Goal: Find specific fact: Find specific fact

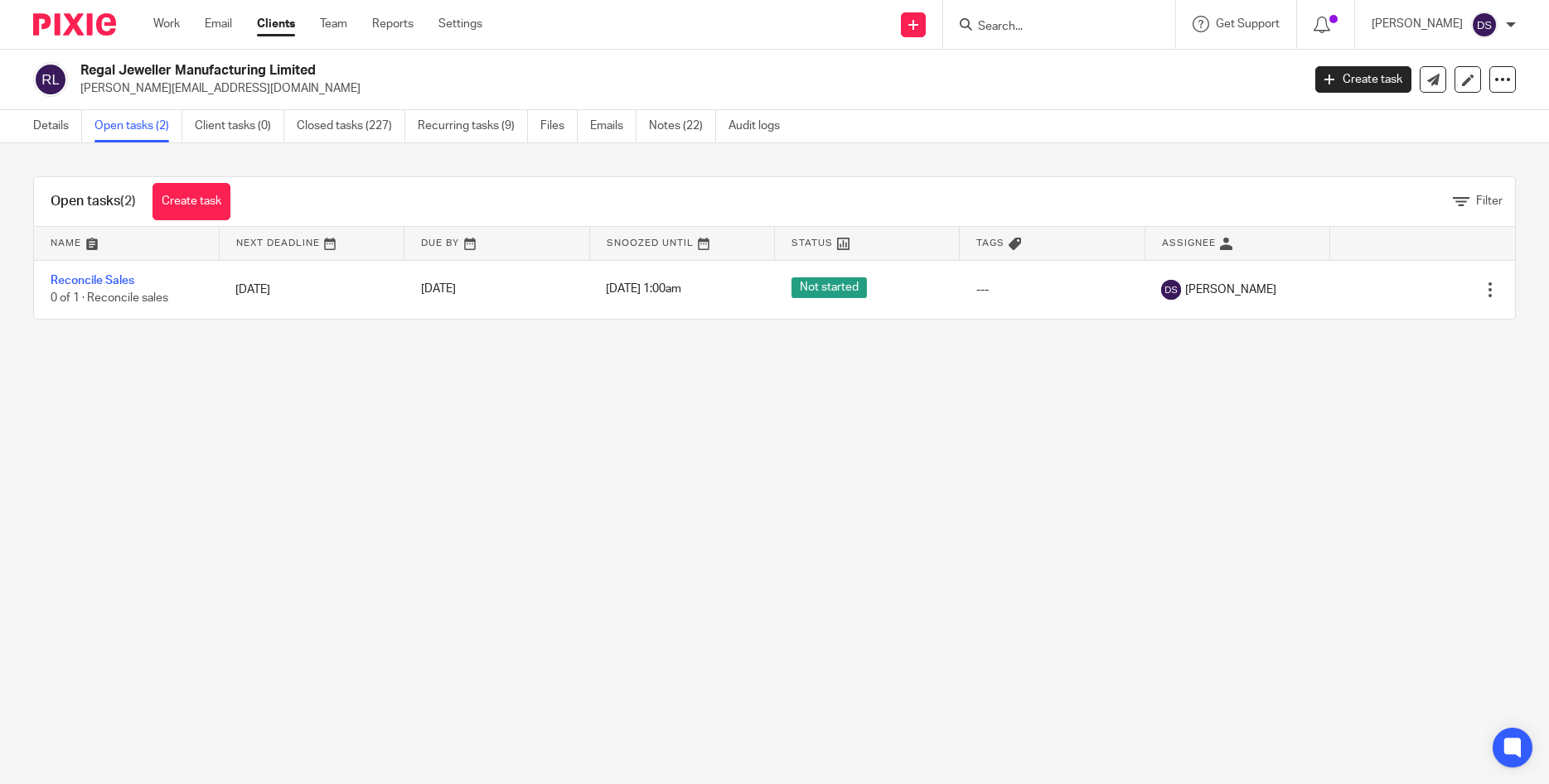
click at [1015, 28] on input "Search" at bounding box center [1050, 26] width 149 height 15
type input "knexu"
click at [1057, 103] on div "Knexu s Emea Limited Graeme Edward Foux < graeme.foux@ knexu sgroup.com >" at bounding box center [1117, 71] width 315 height 64
click at [1058, 66] on link at bounding box center [1117, 71] width 289 height 38
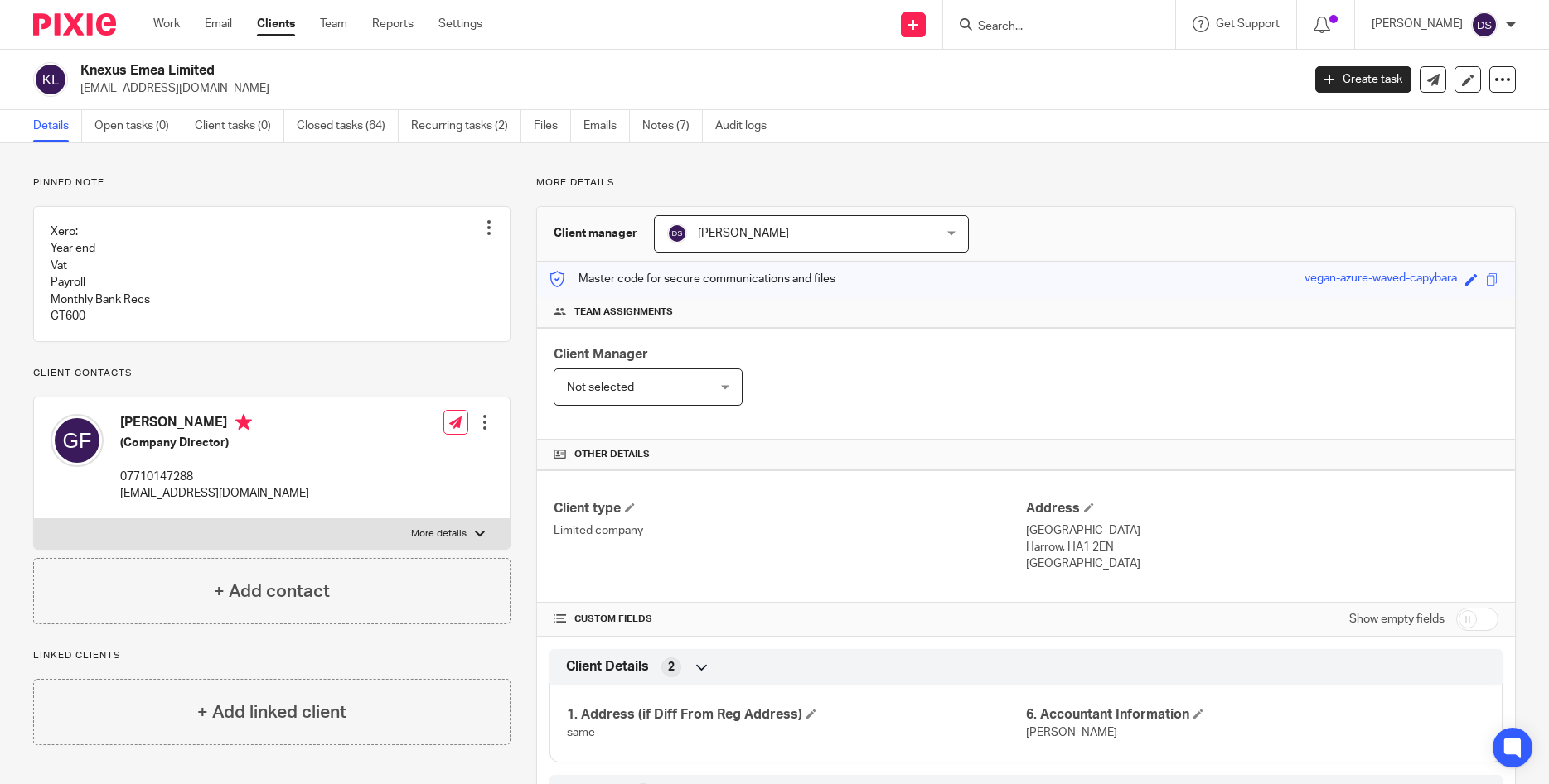
click at [459, 125] on link "Recurring tasks (2)" at bounding box center [465, 125] width 110 height 32
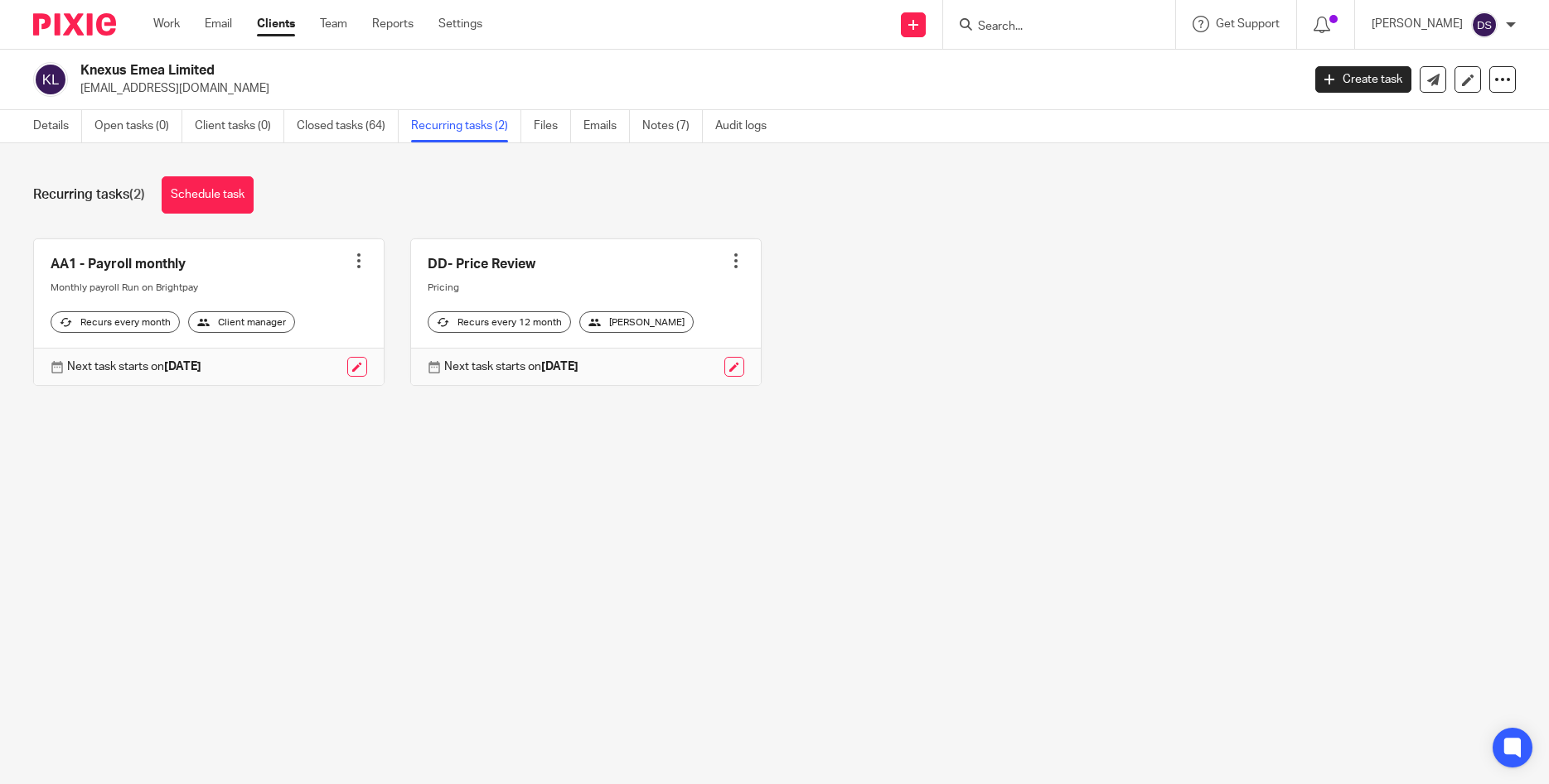
click at [1030, 21] on input "Search" at bounding box center [1050, 26] width 149 height 15
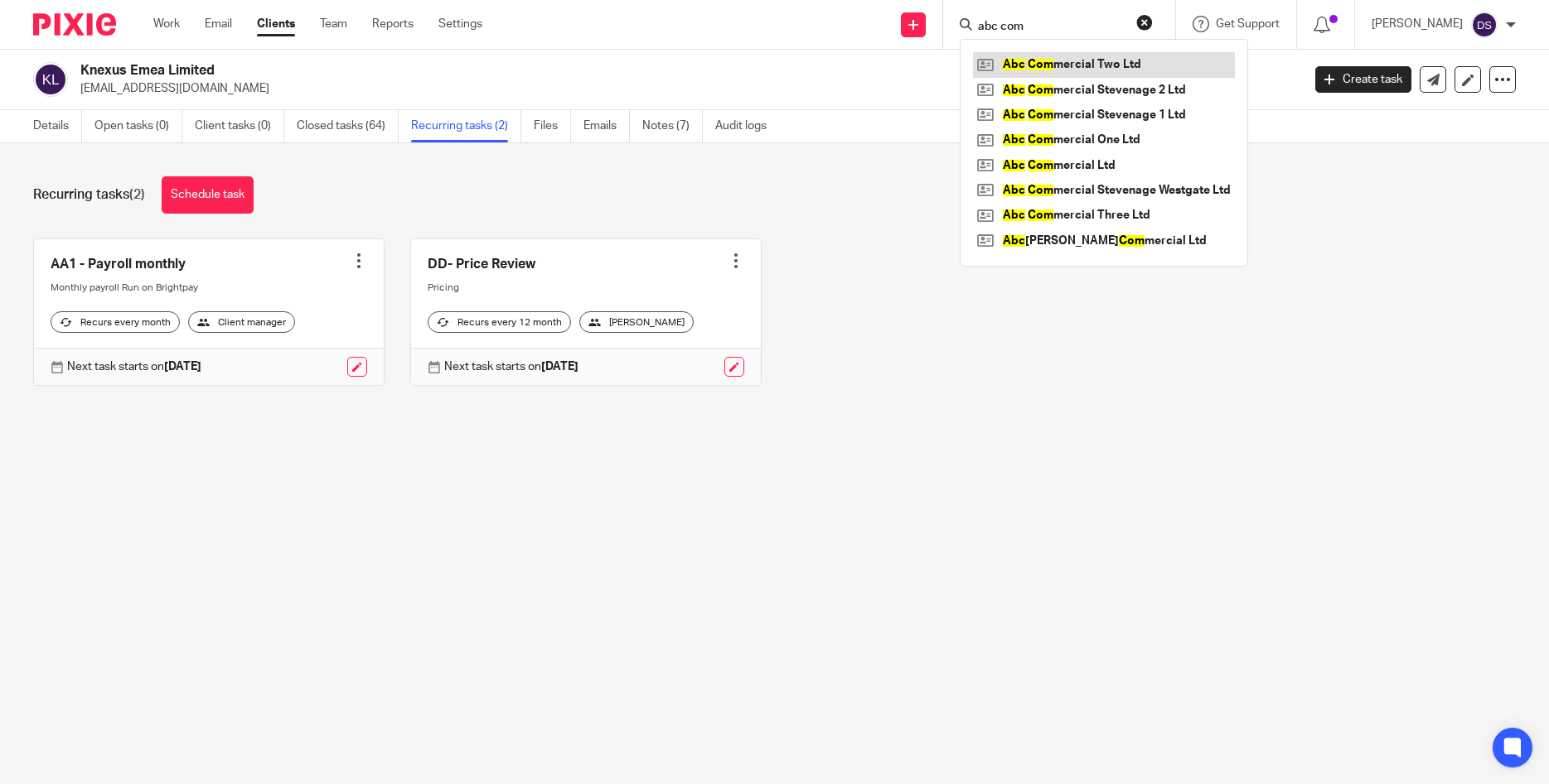
type input "abc com"
click at [1082, 54] on link at bounding box center [1103, 65] width 262 height 25
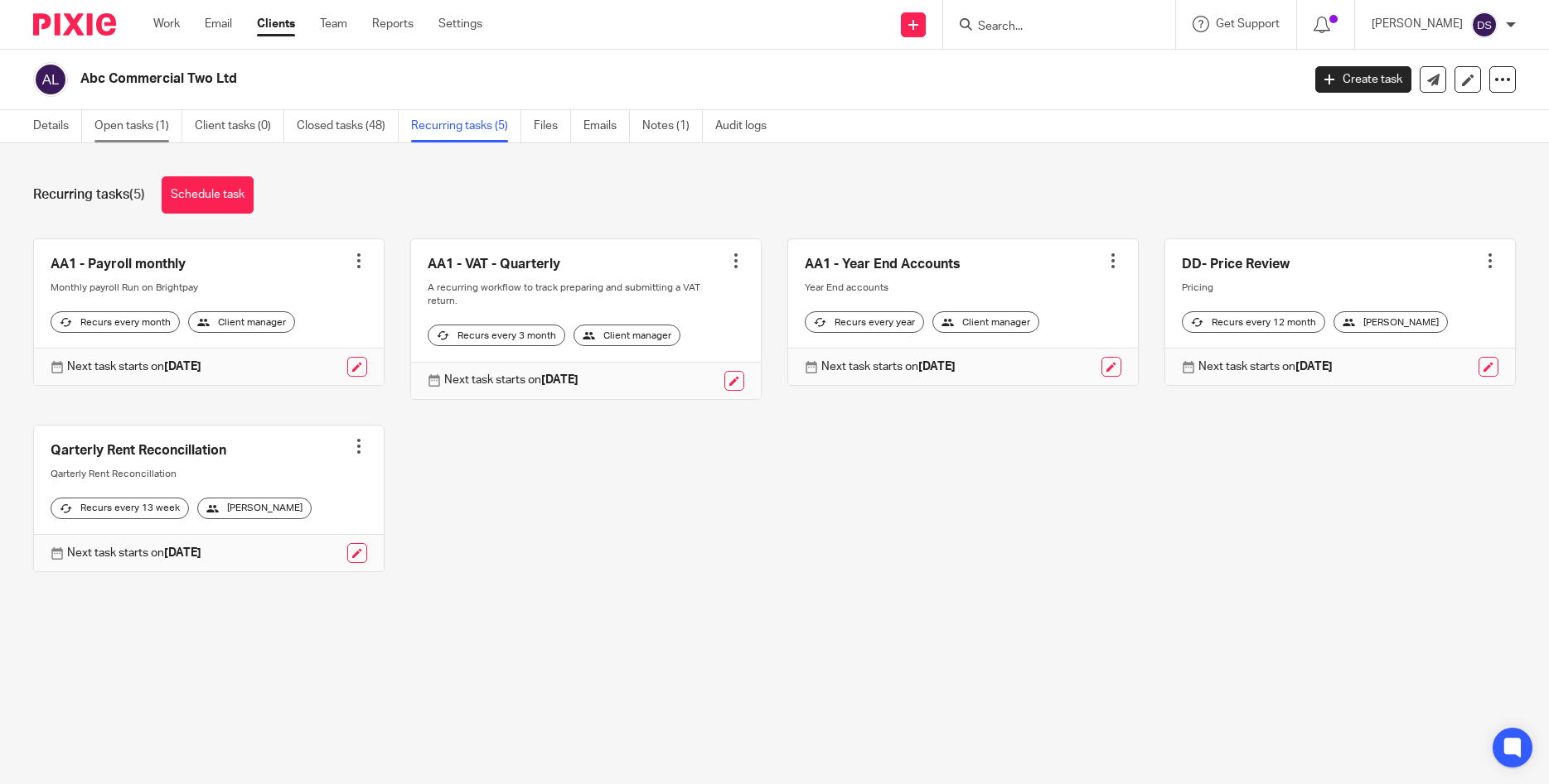
click at [143, 121] on link "Open tasks (1)" at bounding box center [138, 125] width 88 height 32
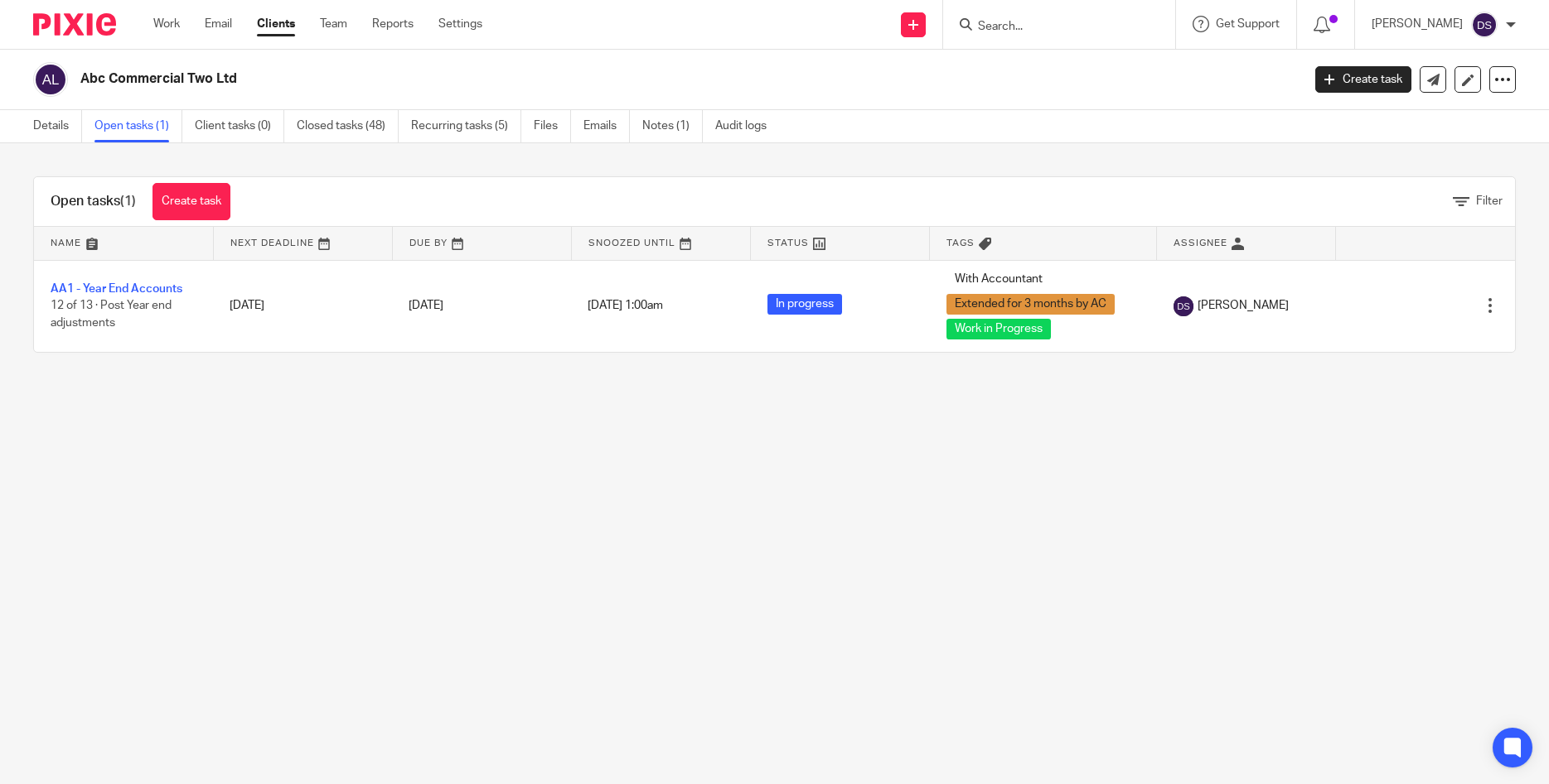
click at [163, 33] on div "Work Email Clients Team Reports Settings Work Email Clients Team Reports Settin…" at bounding box center [322, 24] width 371 height 49
click at [163, 22] on link "Work" at bounding box center [166, 23] width 26 height 17
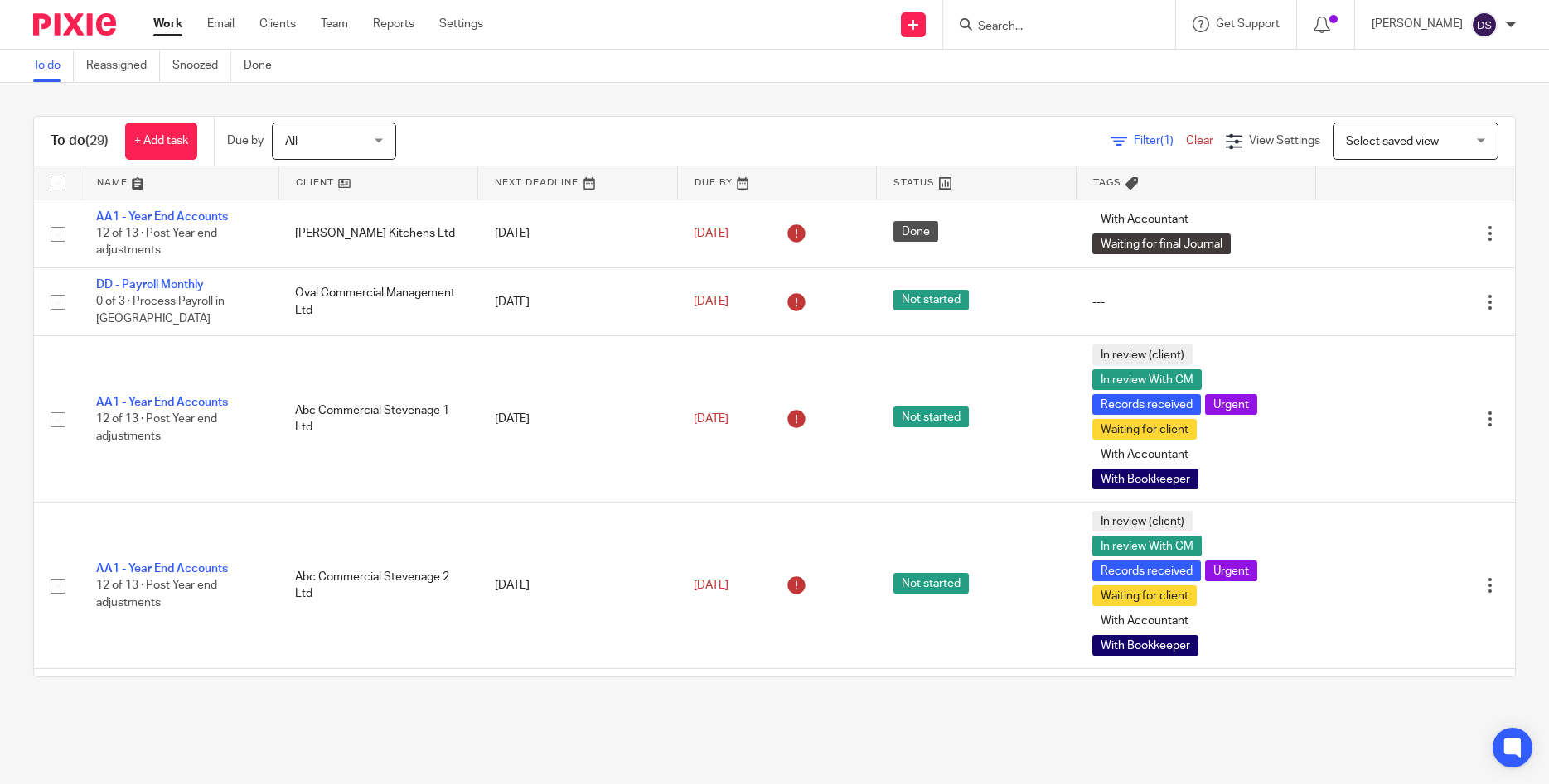
click at [162, 24] on link "Work" at bounding box center [168, 23] width 29 height 17
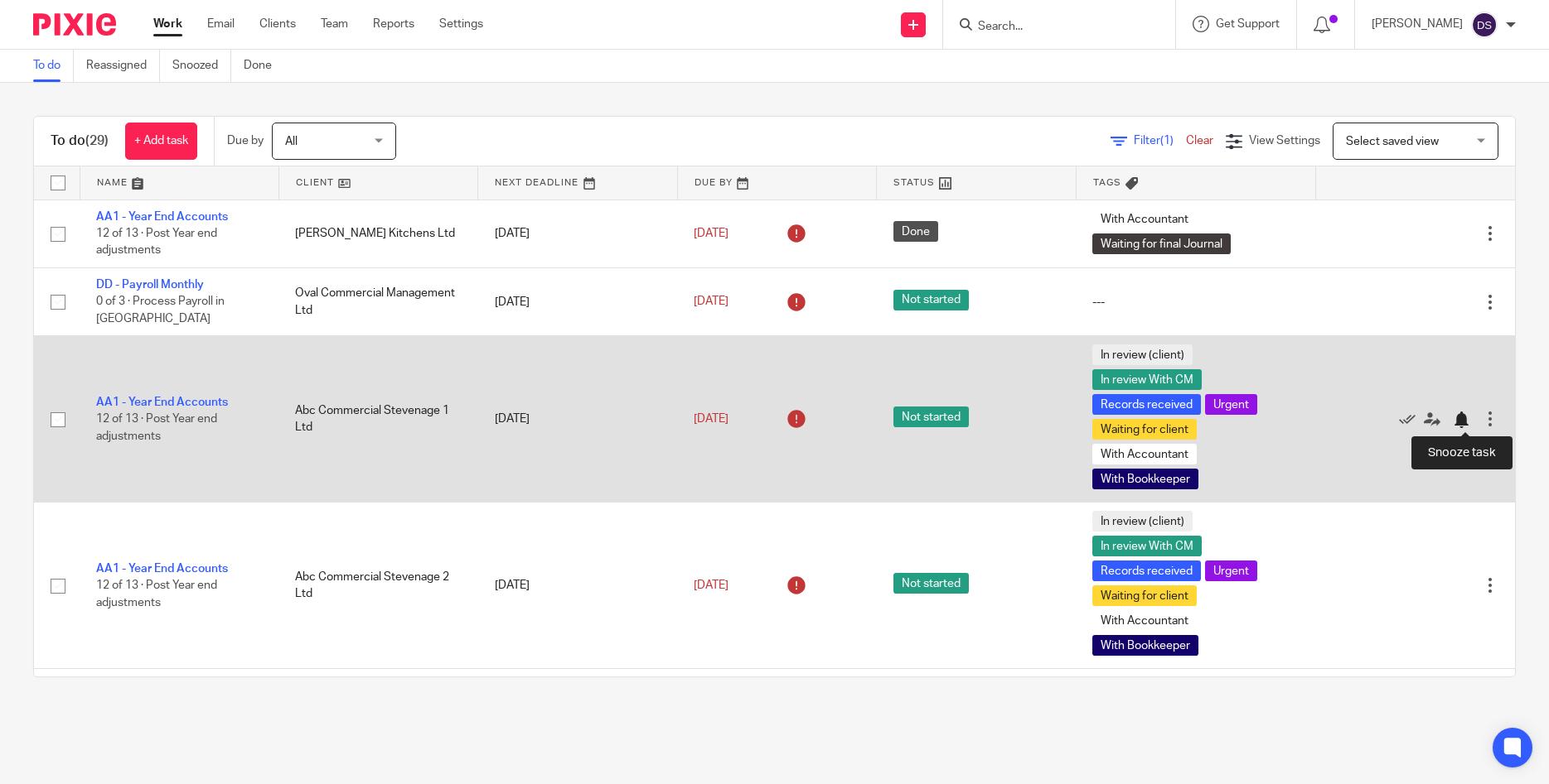
click at [1461, 421] on div at bounding box center [1460, 419] width 17 height 17
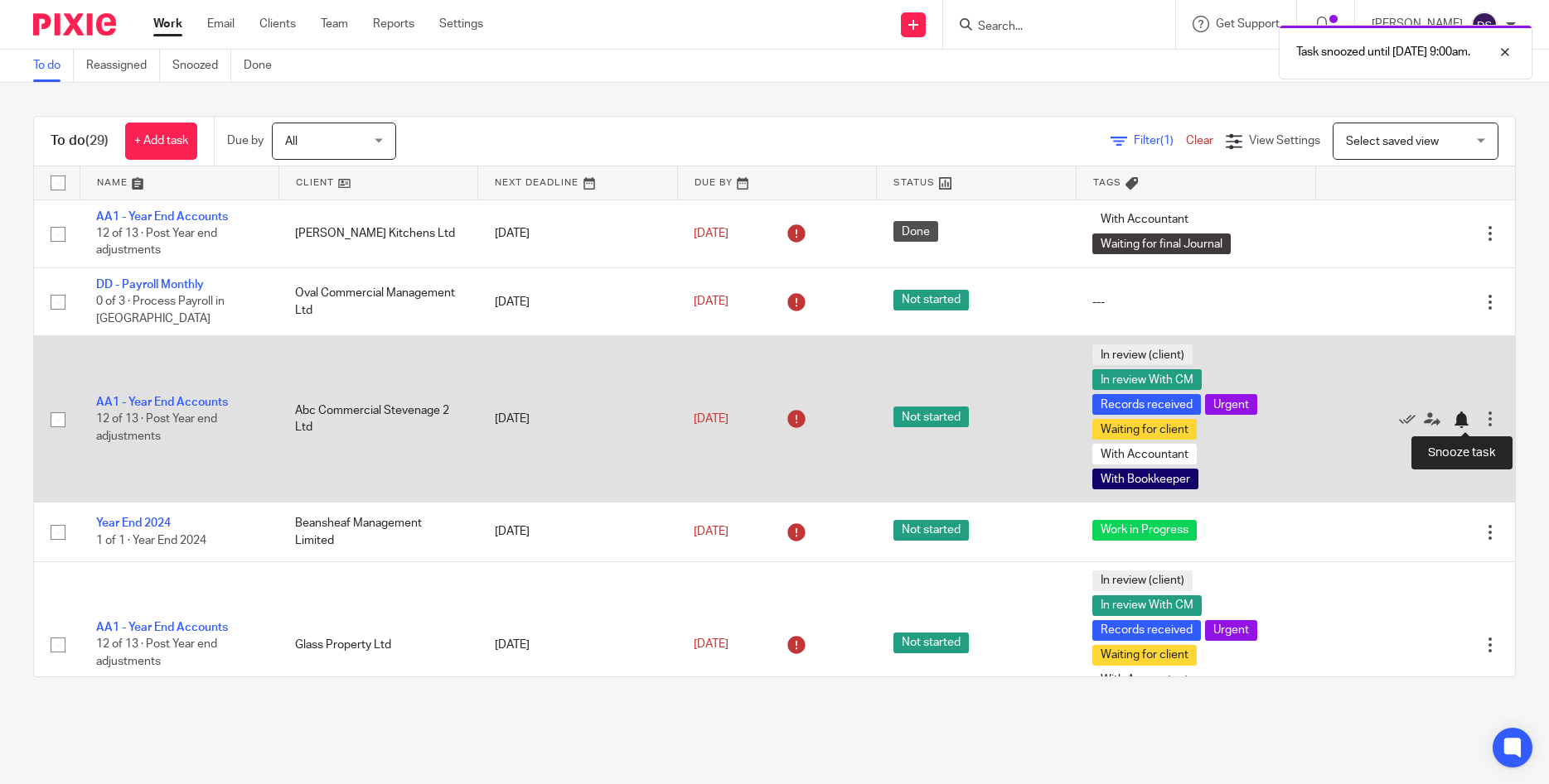
click at [1462, 418] on div at bounding box center [1460, 419] width 17 height 17
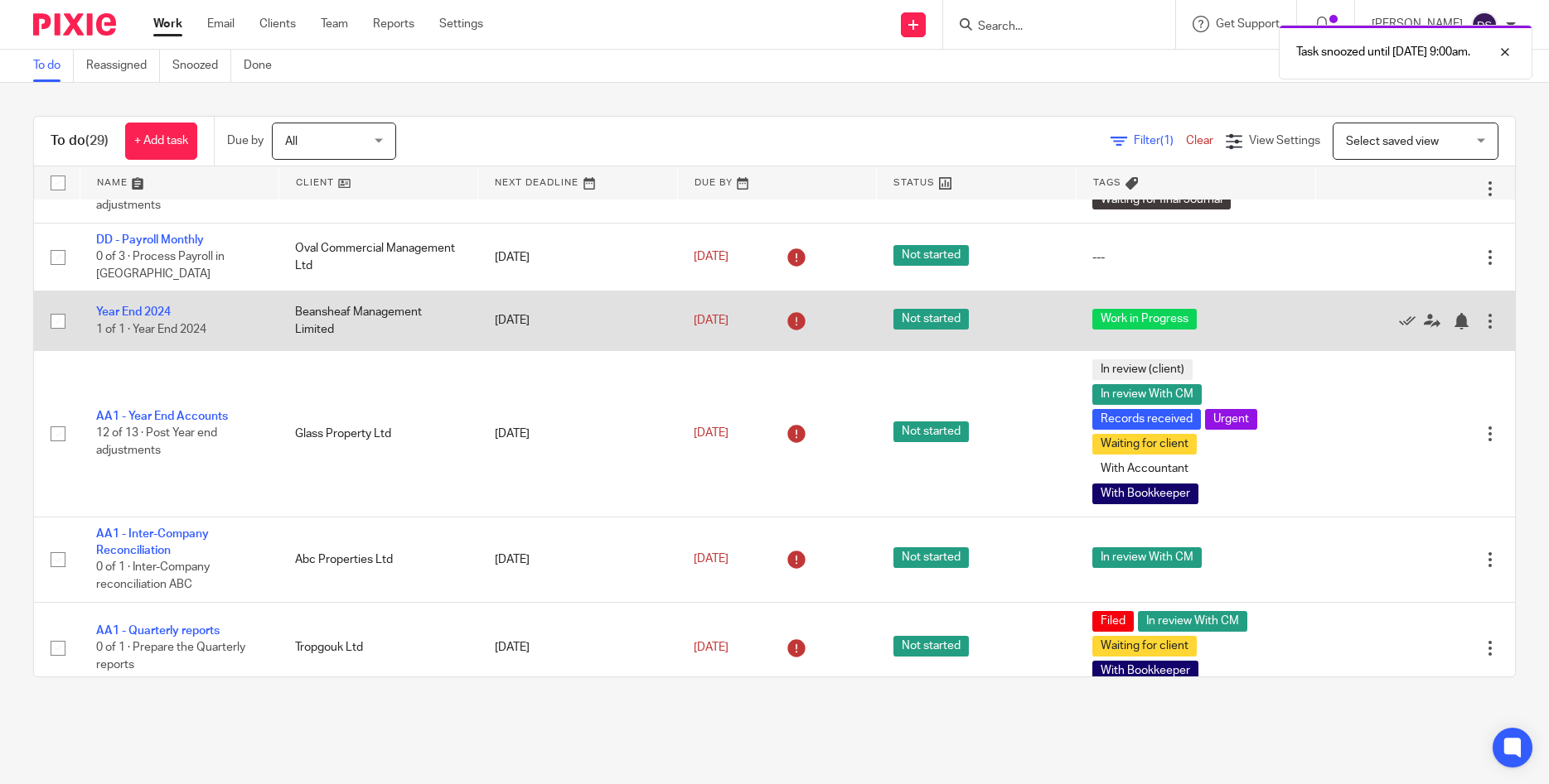
scroll to position [70, 0]
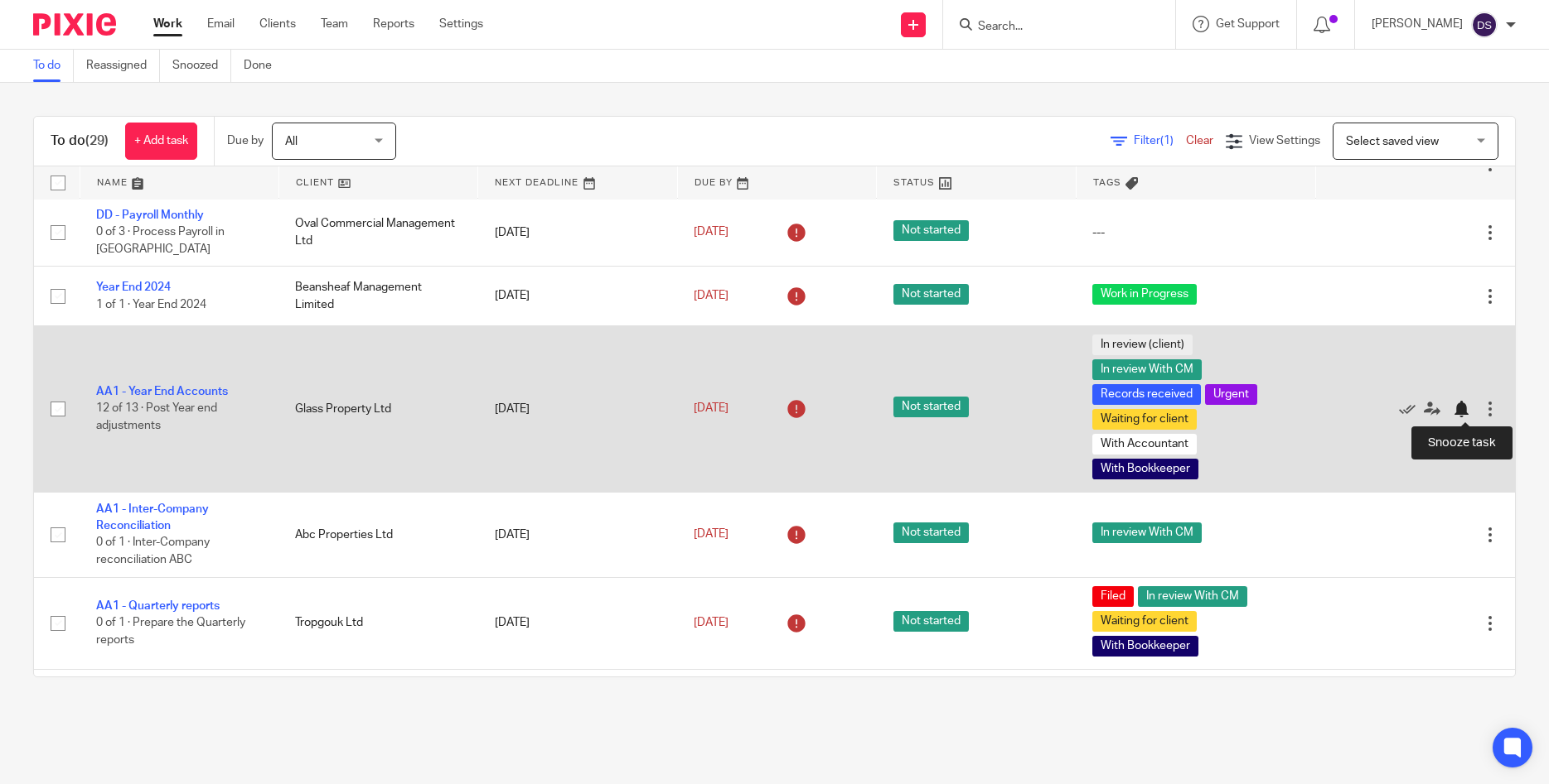
click at [1459, 407] on div at bounding box center [1460, 409] width 17 height 17
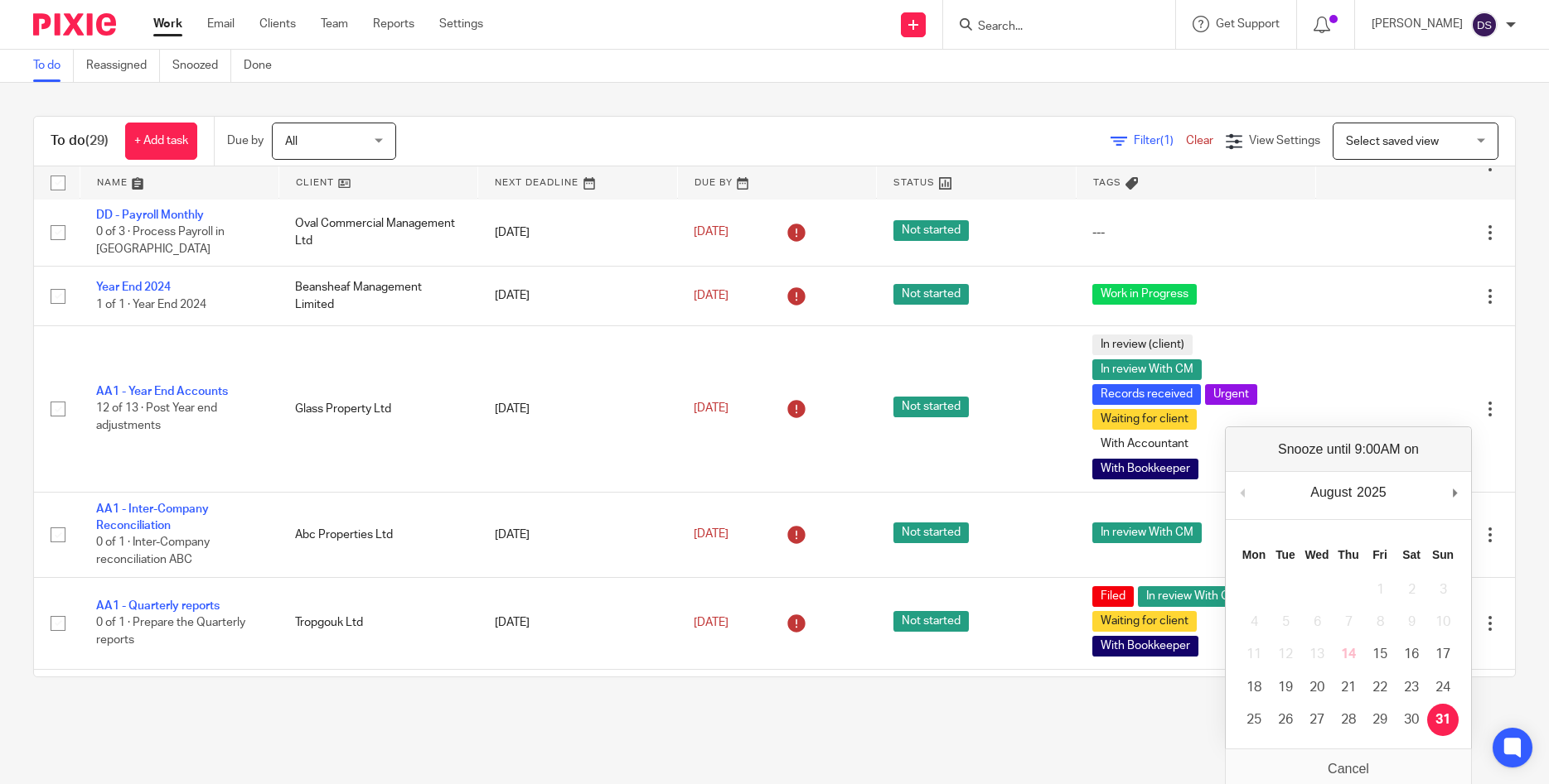
drag, startPoint x: 1448, startPoint y: 721, endPoint x: 1432, endPoint y: 712, distance: 18.4
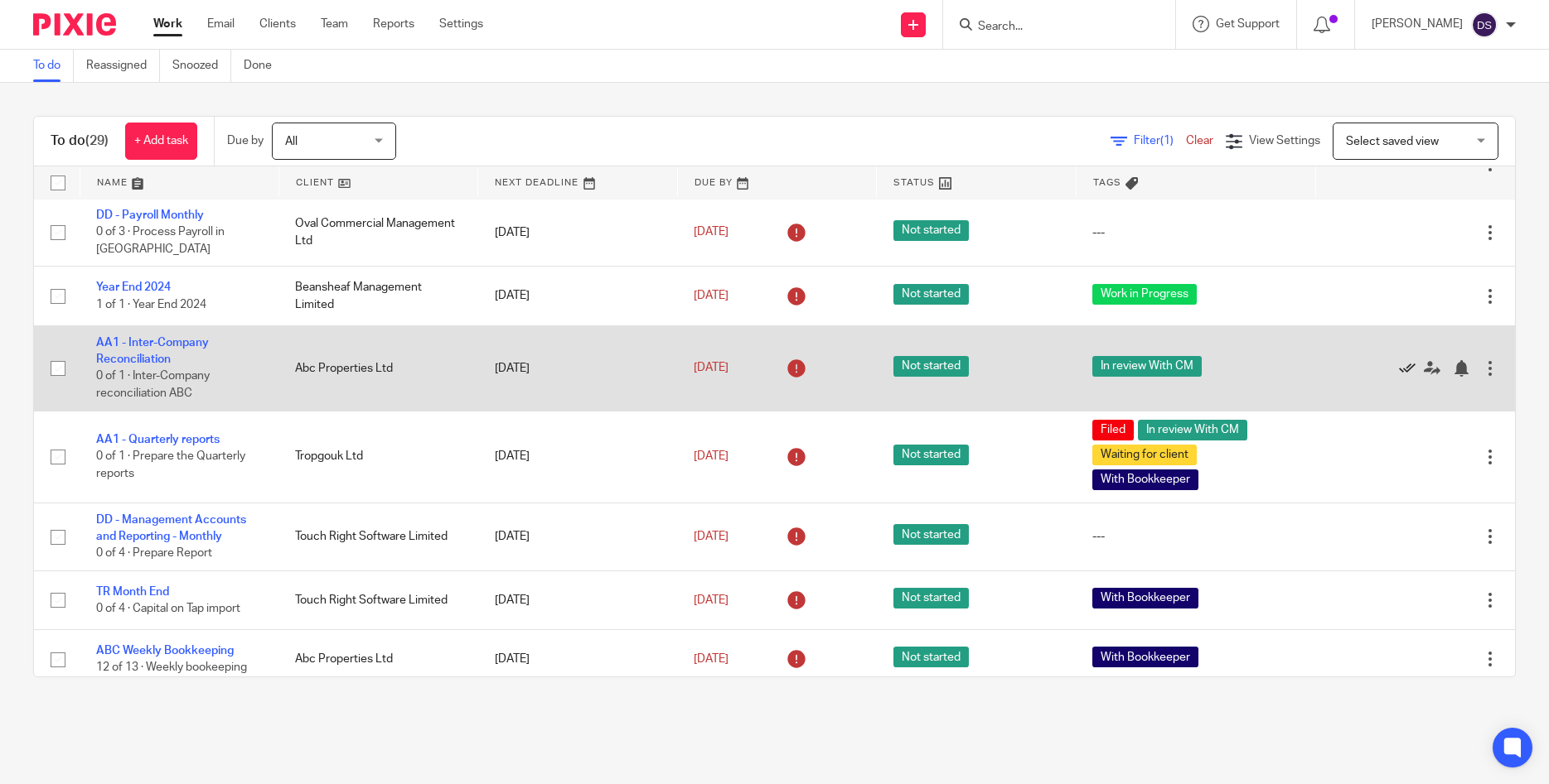
click at [1403, 366] on icon at bounding box center [1406, 368] width 17 height 17
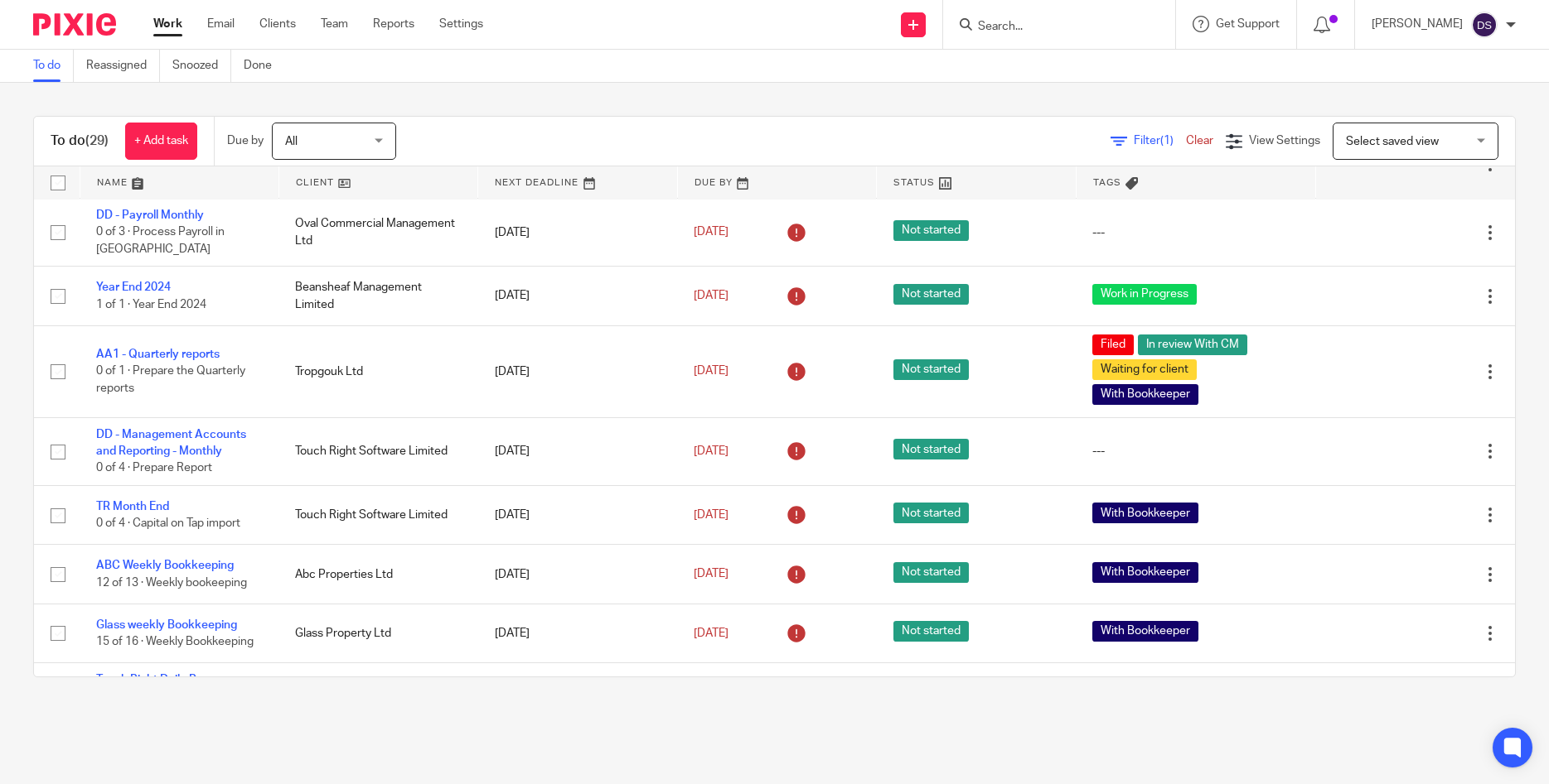
click at [1063, 20] on input "Search" at bounding box center [1050, 26] width 149 height 15
drag, startPoint x: 1052, startPoint y: 22, endPoint x: 950, endPoint y: 20, distance: 102.0
click at [976, 20] on input "freeage" at bounding box center [1050, 26] width 149 height 15
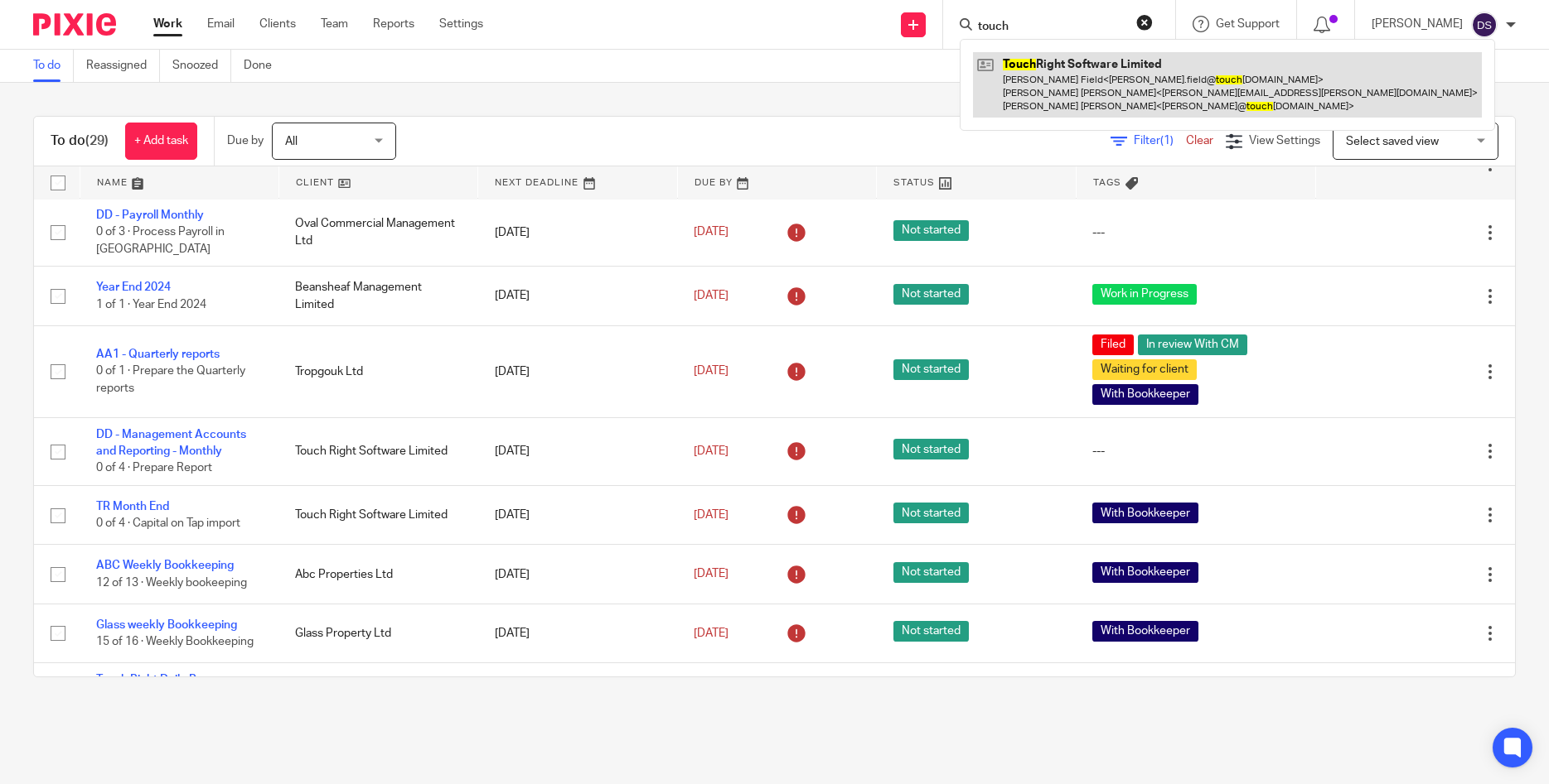
type input "touch"
click at [1076, 79] on link at bounding box center [1227, 85] width 509 height 65
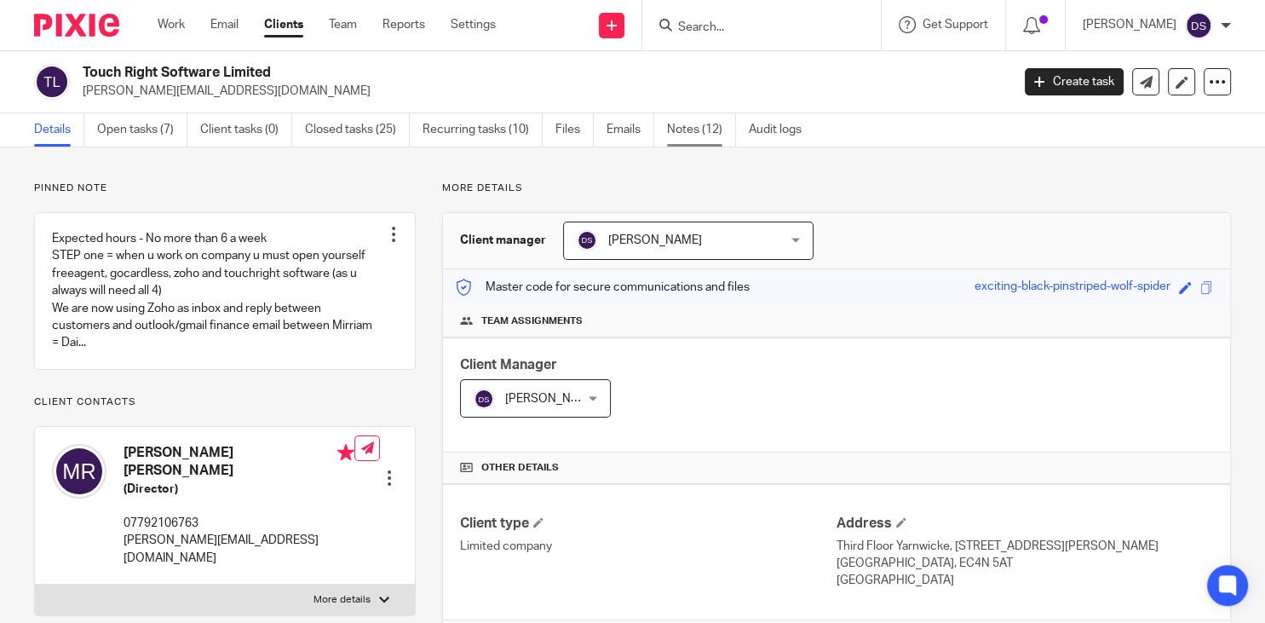
click at [691, 135] on link "Notes (12)" at bounding box center [701, 129] width 69 height 33
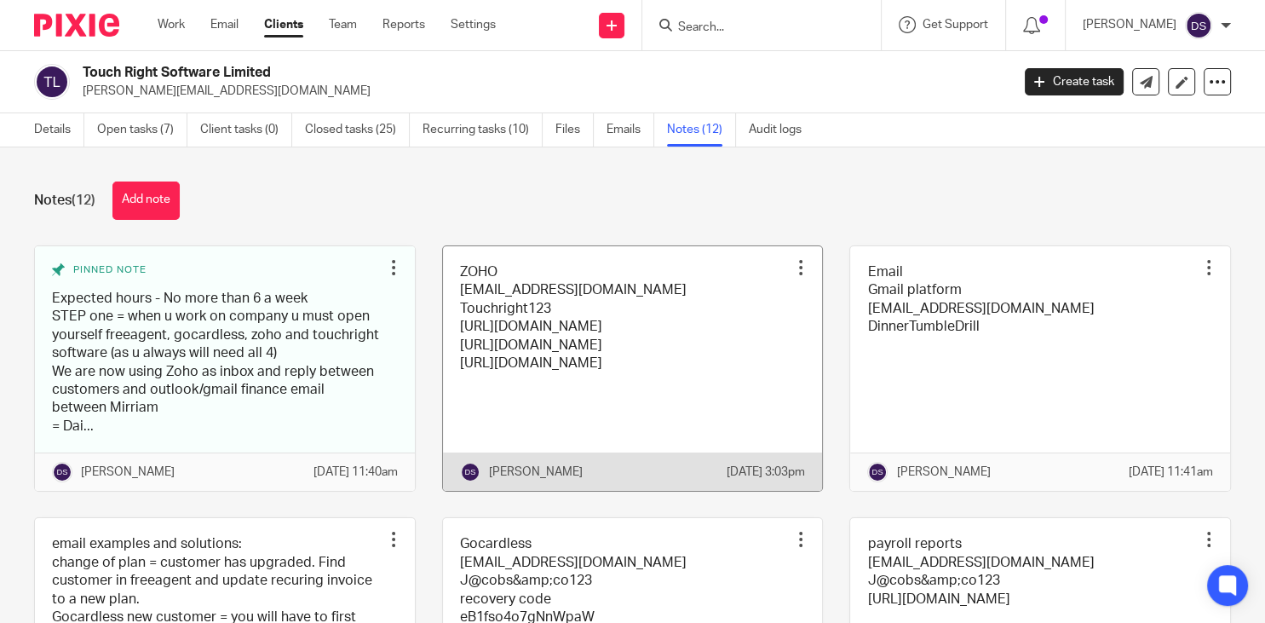
drag, startPoint x: 788, startPoint y: 233, endPoint x: 724, endPoint y: 251, distance: 66.3
click at [784, 233] on div "Notes (12) Add note Pinned note Expected hours - No more than 6 a week STEP one…" at bounding box center [632, 384] width 1265 height 475
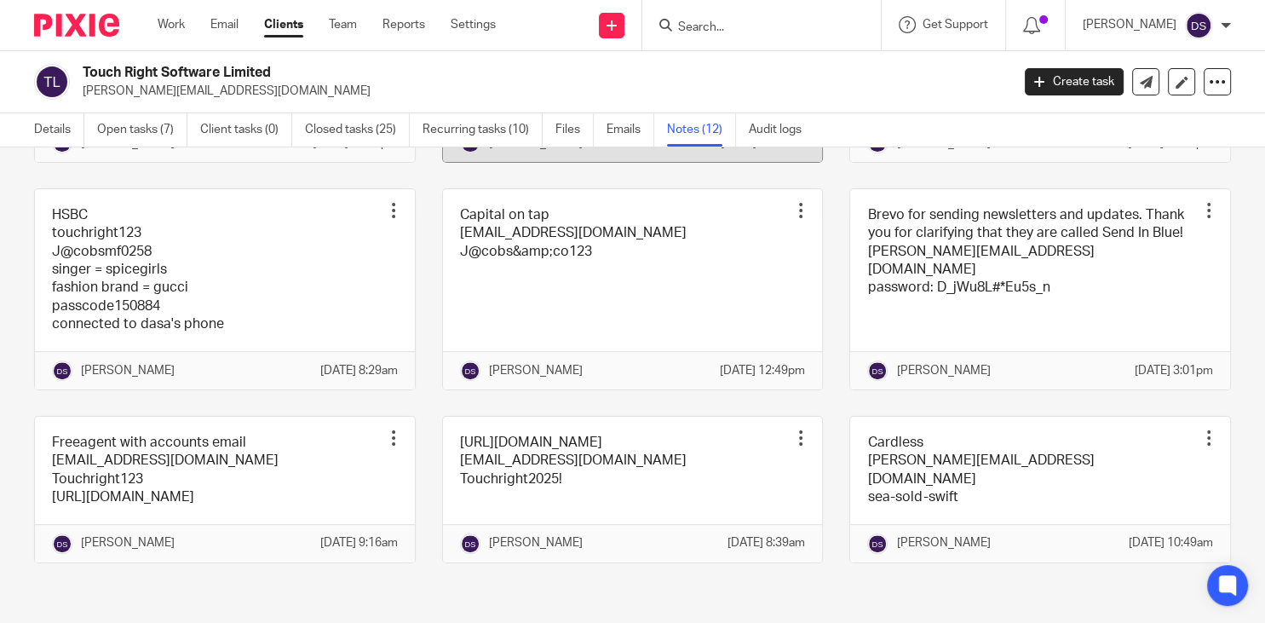
scroll to position [681, 0]
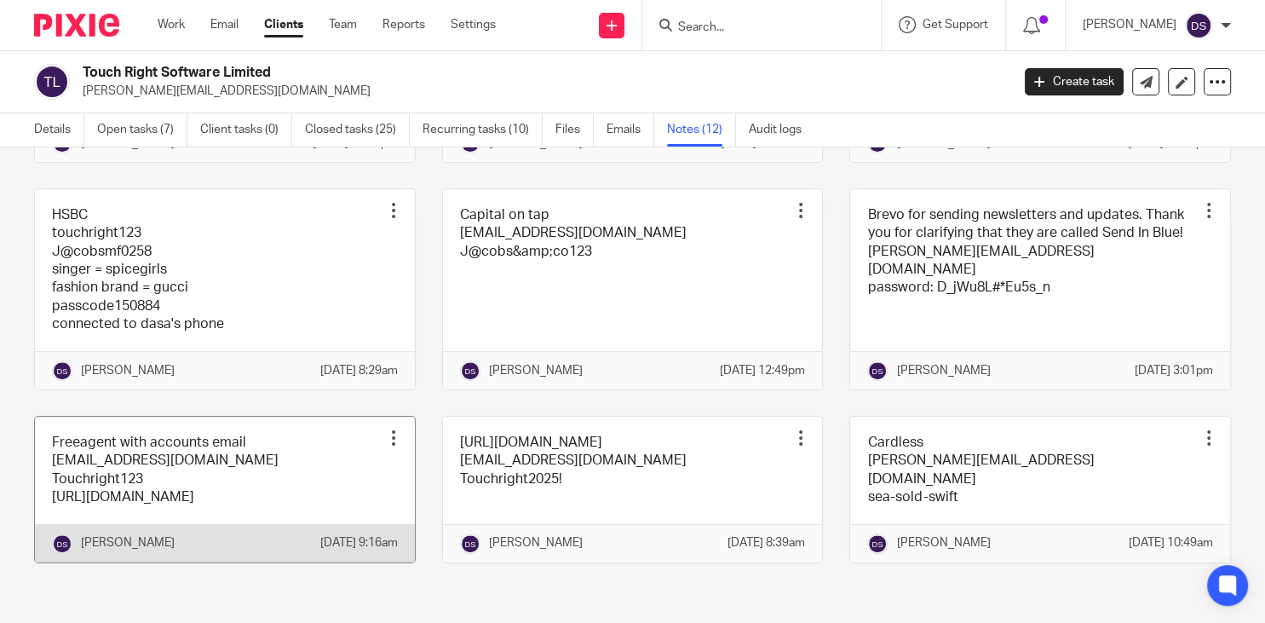
click at [195, 438] on link at bounding box center [225, 489] width 380 height 146
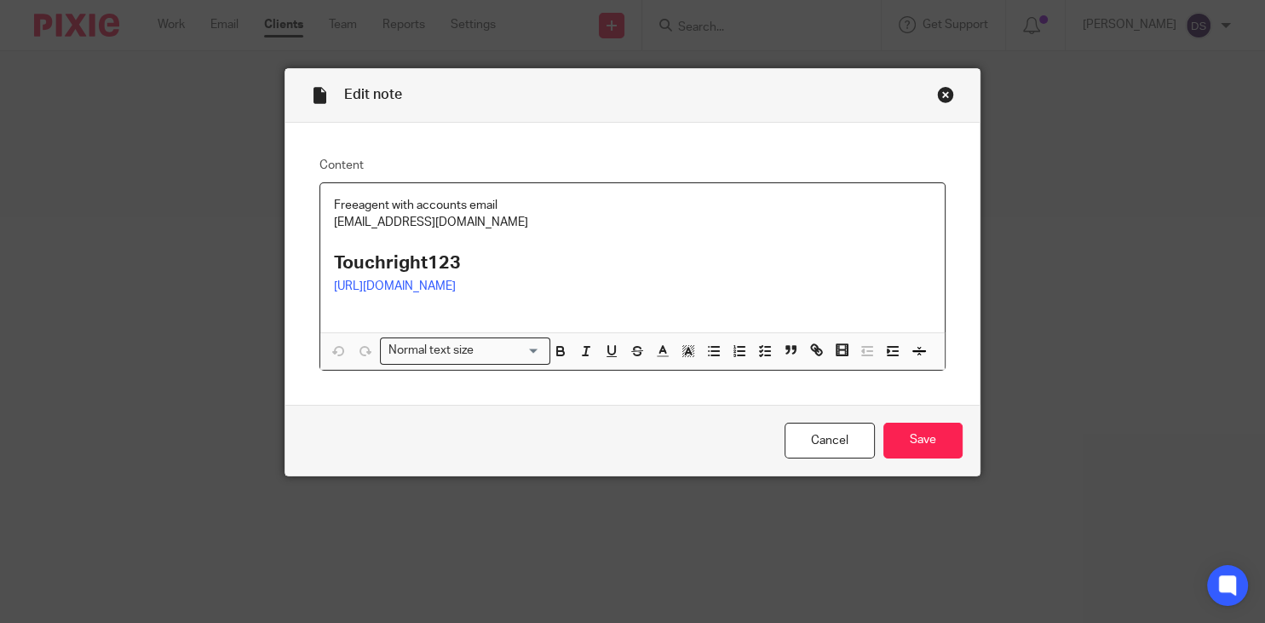
drag, startPoint x: 536, startPoint y: 225, endPoint x: 264, endPoint y: 226, distance: 272.5
click at [264, 226] on div "Edit note Content Freeagent with accounts email [EMAIL_ADDRESS][DOMAIN_NAME] To…" at bounding box center [632, 311] width 1265 height 623
copy p "[EMAIL_ADDRESS][DOMAIN_NAME]"
drag, startPoint x: 473, startPoint y: 256, endPoint x: 301, endPoint y: 261, distance: 172.1
click at [307, 255] on div "Content Freeagent with accounts email [EMAIL_ADDRESS][DOMAIN_NAME] Touchright12…" at bounding box center [632, 264] width 694 height 282
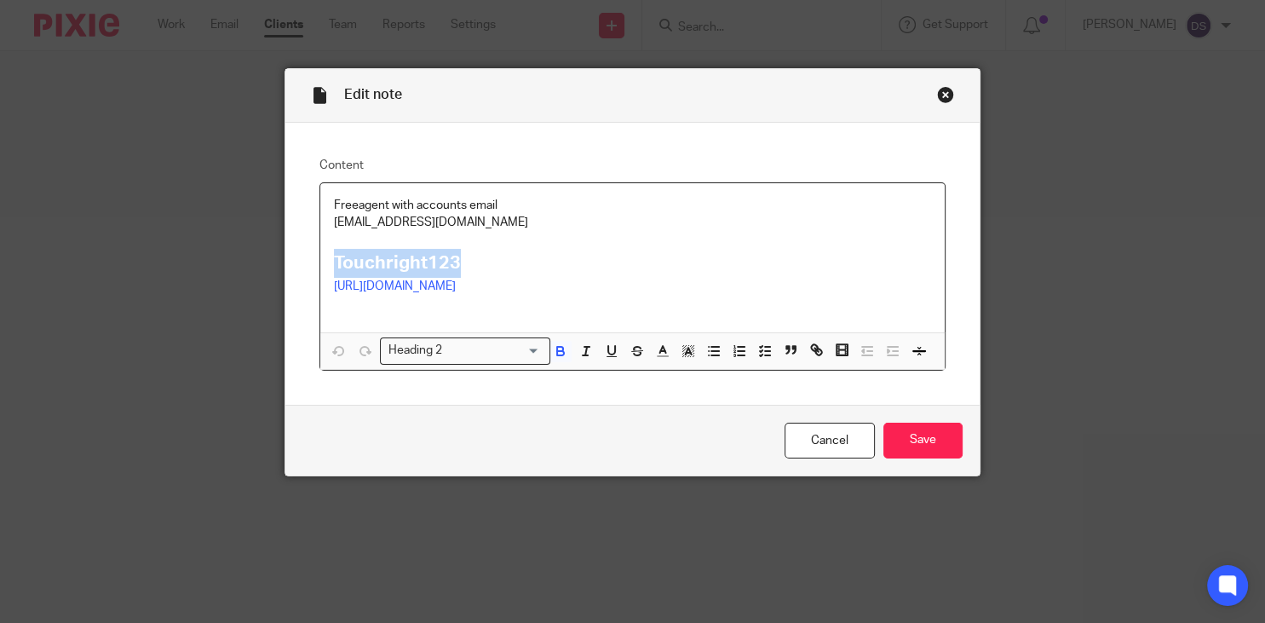
copy strong "Touchright123"
click at [947, 92] on div "Close this dialog window" at bounding box center [945, 94] width 17 height 17
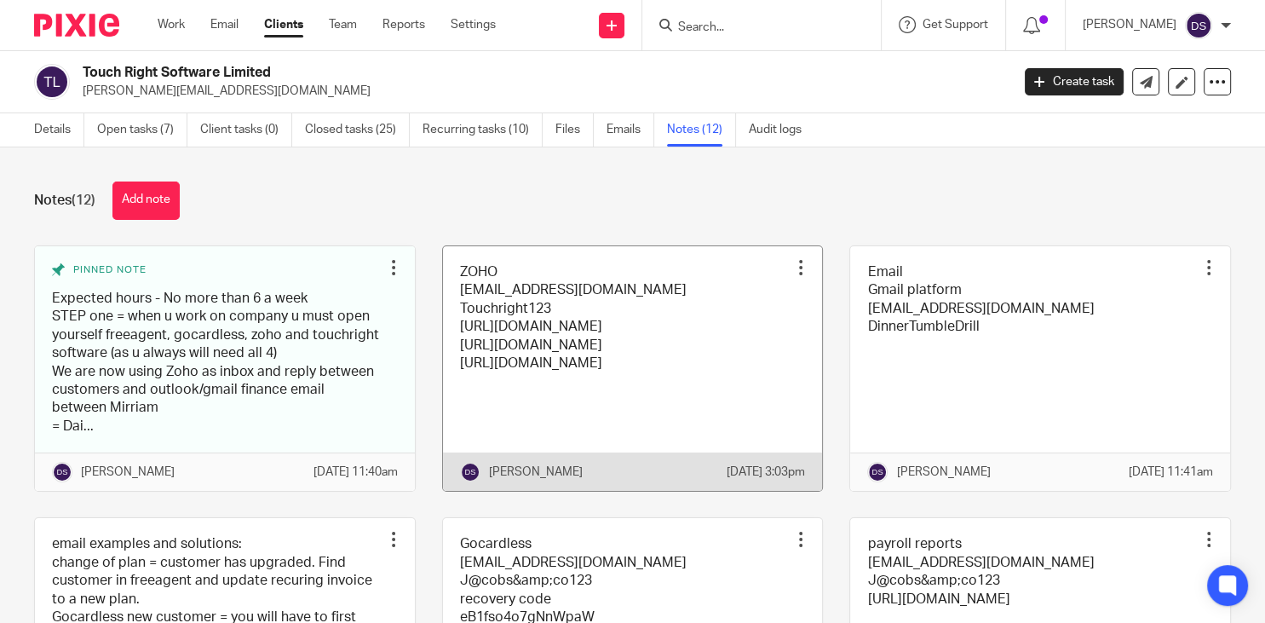
click at [633, 320] on link at bounding box center [633, 368] width 380 height 245
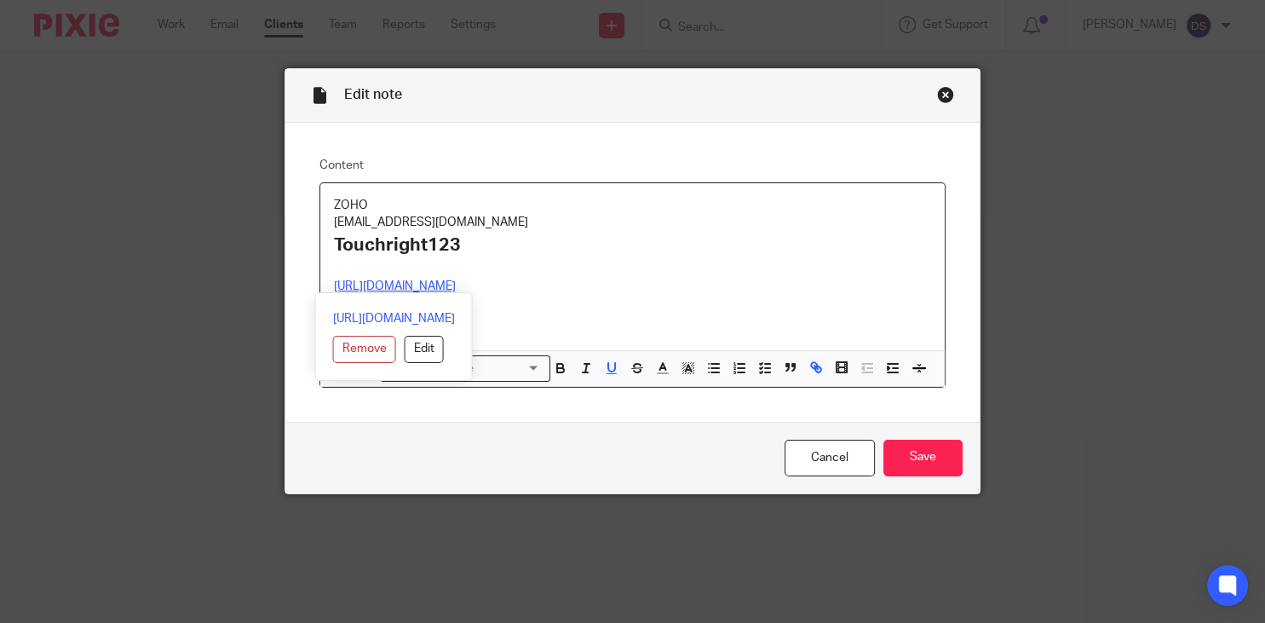
drag, startPoint x: 469, startPoint y: 287, endPoint x: 307, endPoint y: 284, distance: 161.8
click at [307, 284] on div "Content ZOHO [EMAIL_ADDRESS][DOMAIN_NAME] Touchright123 [URL][DOMAIN_NAME] [URL…" at bounding box center [632, 272] width 694 height 299
copy u "[URL][DOMAIN_NAME]"
click at [949, 100] on div "Close this dialog window" at bounding box center [945, 94] width 17 height 17
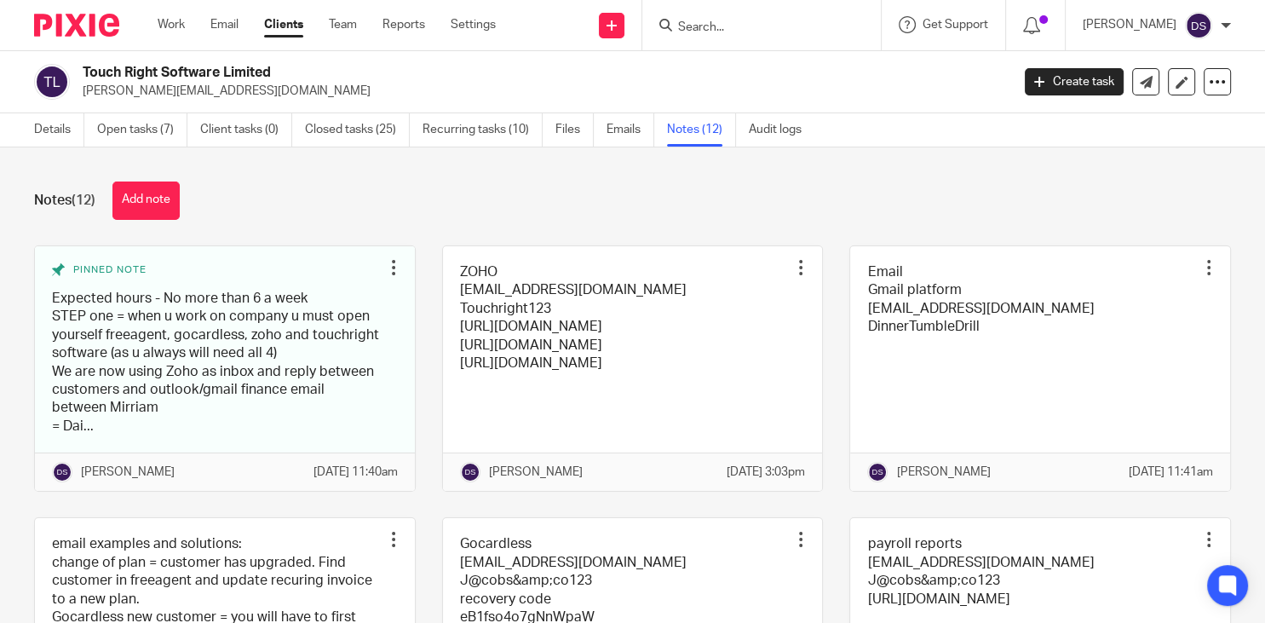
scroll to position [327, 0]
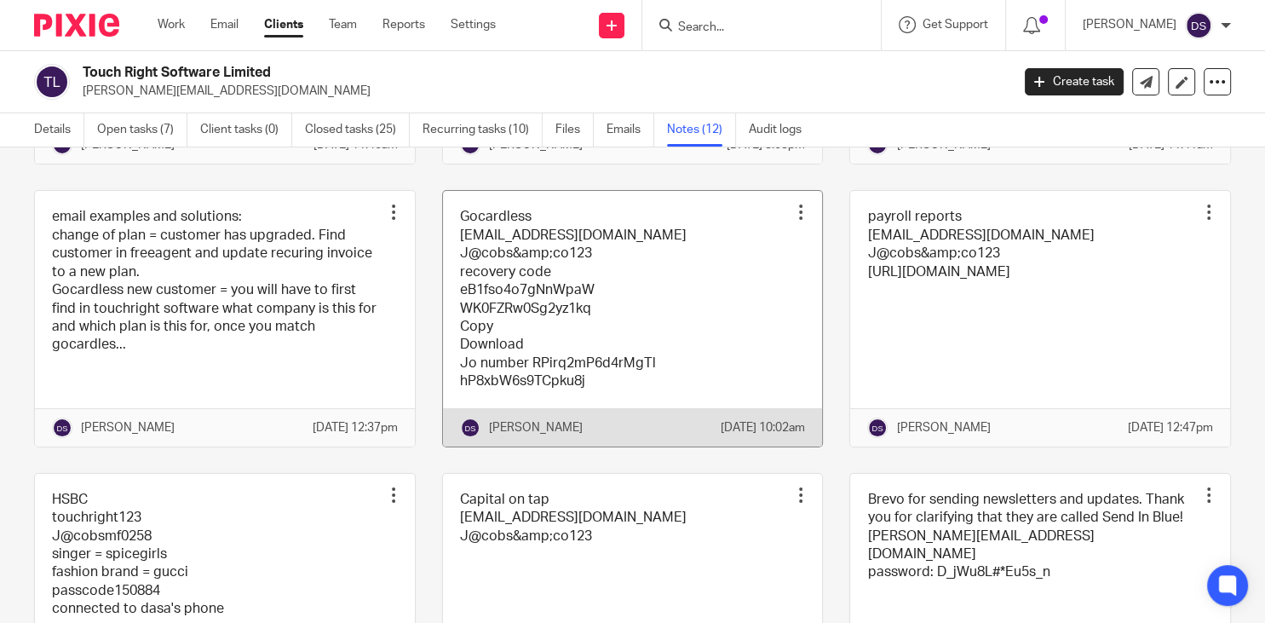
click at [688, 274] on link at bounding box center [633, 318] width 380 height 255
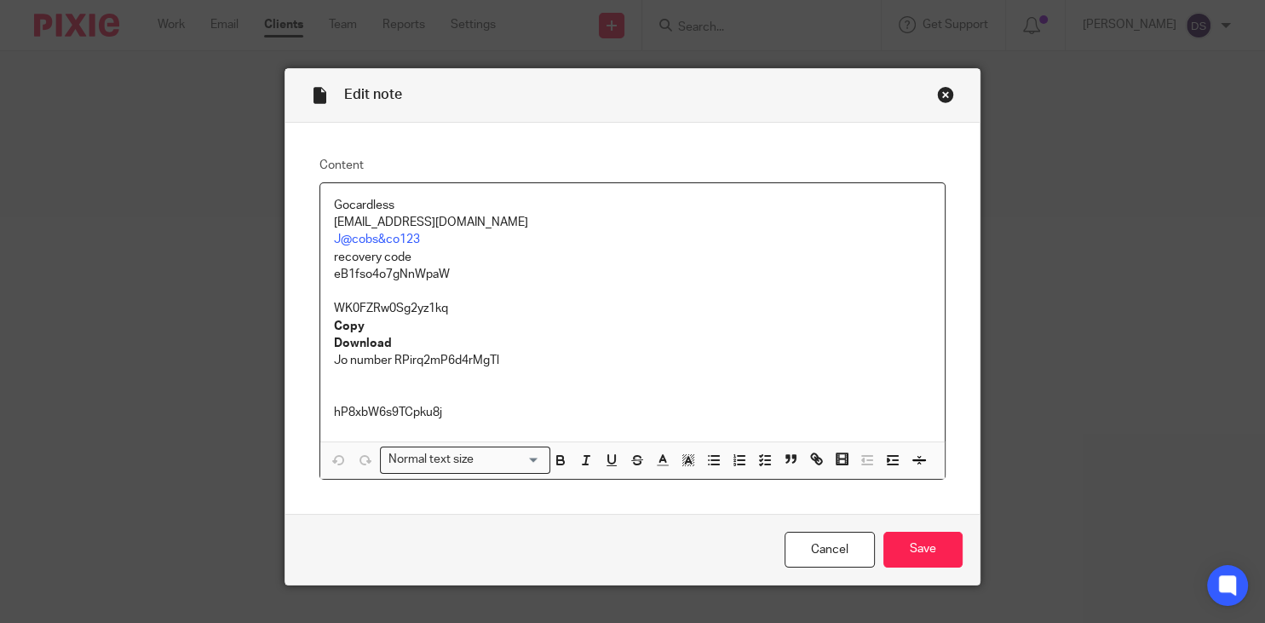
drag, startPoint x: 532, startPoint y: 223, endPoint x: 287, endPoint y: 227, distance: 245.3
click at [291, 224] on div "Content Gocardless [EMAIL_ADDRESS][DOMAIN_NAME] J@cobs&co123 recovery code eB1f…" at bounding box center [632, 318] width 694 height 391
copy p "[EMAIL_ADDRESS][DOMAIN_NAME]"
drag, startPoint x: 440, startPoint y: 238, endPoint x: 295, endPoint y: 238, distance: 145.6
click at [295, 238] on div "Content Gocardless [EMAIL_ADDRESS][DOMAIN_NAME] J@cobs&co123 recovery code eB1f…" at bounding box center [632, 318] width 694 height 391
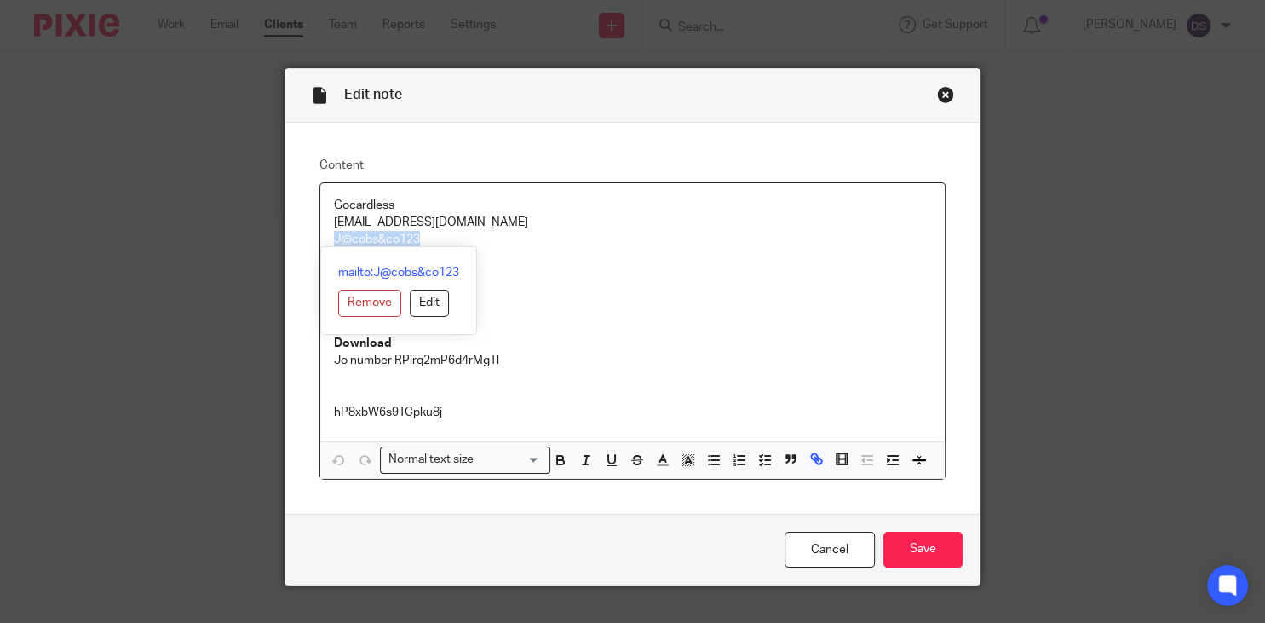
copy link "J@cobs&co123"
click at [461, 265] on div "mailto:J@cobs&co123 Remove Edit" at bounding box center [398, 290] width 157 height 89
click at [585, 290] on p at bounding box center [632, 291] width 597 height 17
drag, startPoint x: 437, startPoint y: 247, endPoint x: 318, endPoint y: 236, distance: 119.7
click at [318, 236] on div "Content Gocardless finance@touchrightsoftware.com J@cobs&co123 recovery code eB…" at bounding box center [632, 318] width 694 height 391
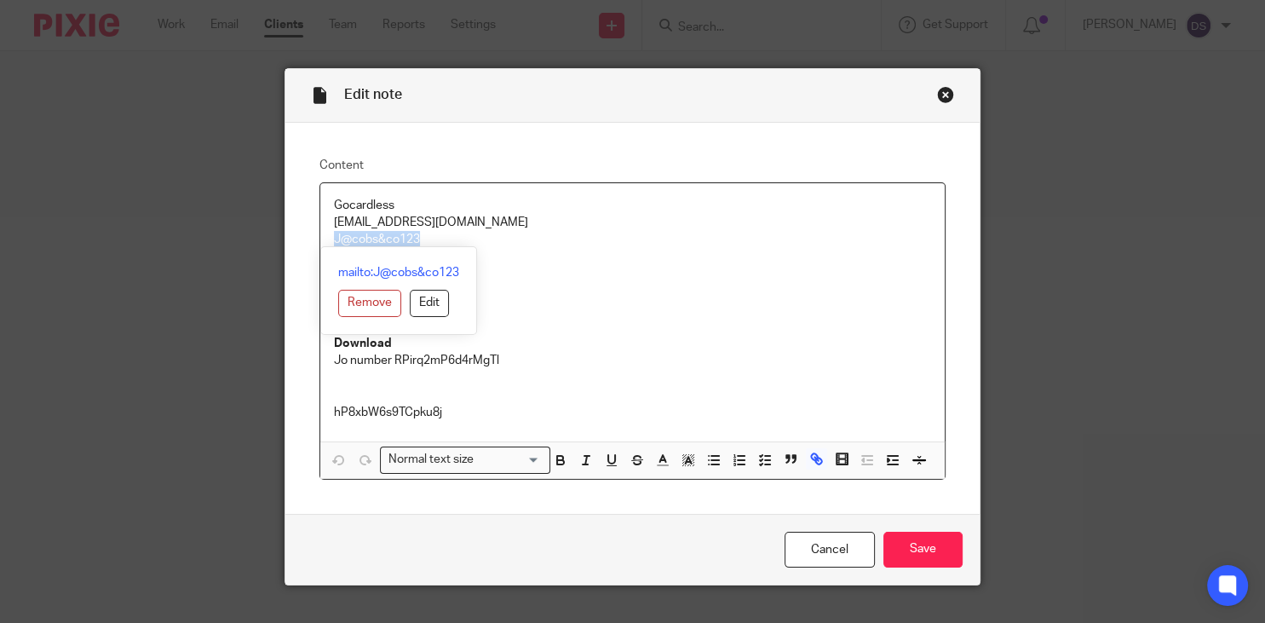
copy link "J@cobs&co123"
click at [540, 267] on p "eB1fso4o7gNnWpaW" at bounding box center [632, 274] width 597 height 17
drag, startPoint x: 443, startPoint y: 239, endPoint x: 318, endPoint y: 235, distance: 125.3
click at [318, 235] on div "Content Gocardless finance@touchrightsoftware.com J@cobs&co123 recovery code eB…" at bounding box center [632, 318] width 694 height 391
copy link "J@cobs&co123"
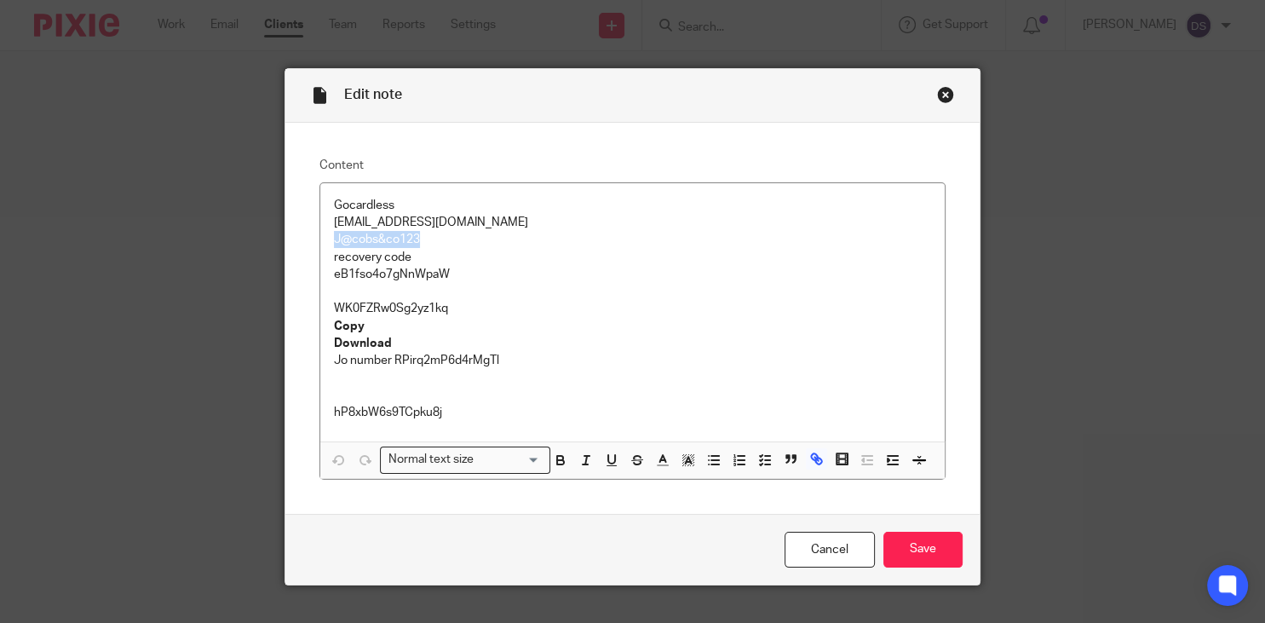
click at [940, 98] on div "Close this dialog window" at bounding box center [945, 94] width 17 height 17
